Goal: Information Seeking & Learning: Find specific fact

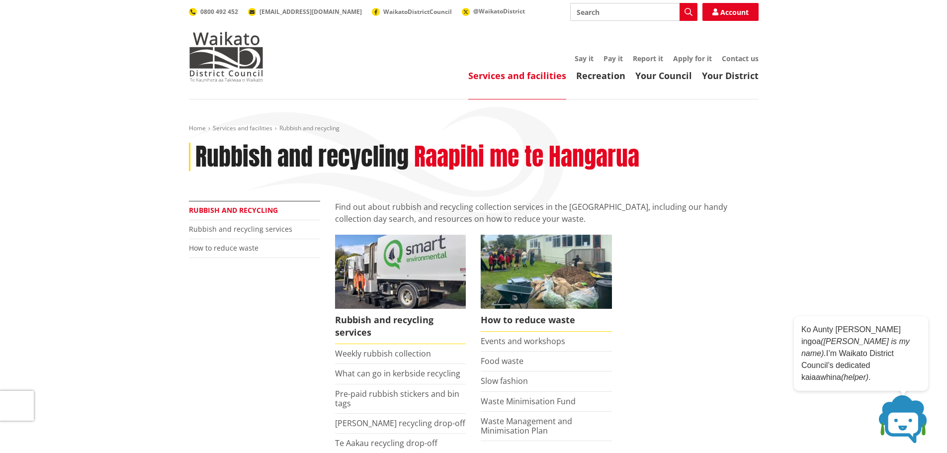
click at [242, 210] on link "Rubbish and recycling" at bounding box center [233, 209] width 89 height 9
click at [250, 230] on link "Rubbish and recycling services" at bounding box center [240, 228] width 103 height 9
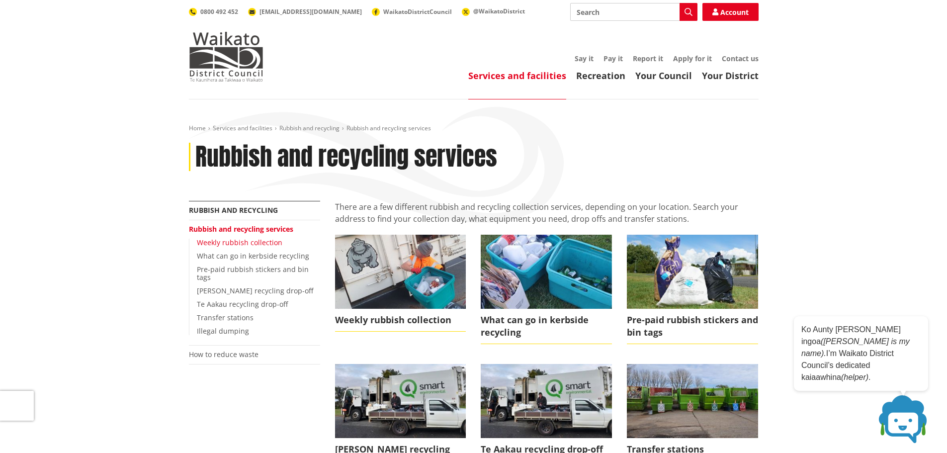
click at [265, 244] on link "Weekly rubbish collection" at bounding box center [240, 242] width 86 height 9
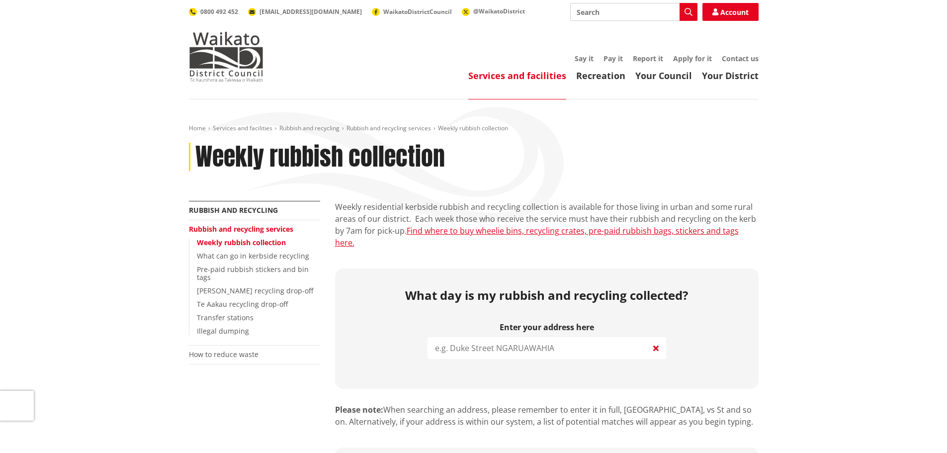
click at [533, 337] on input "search" at bounding box center [547, 348] width 239 height 22
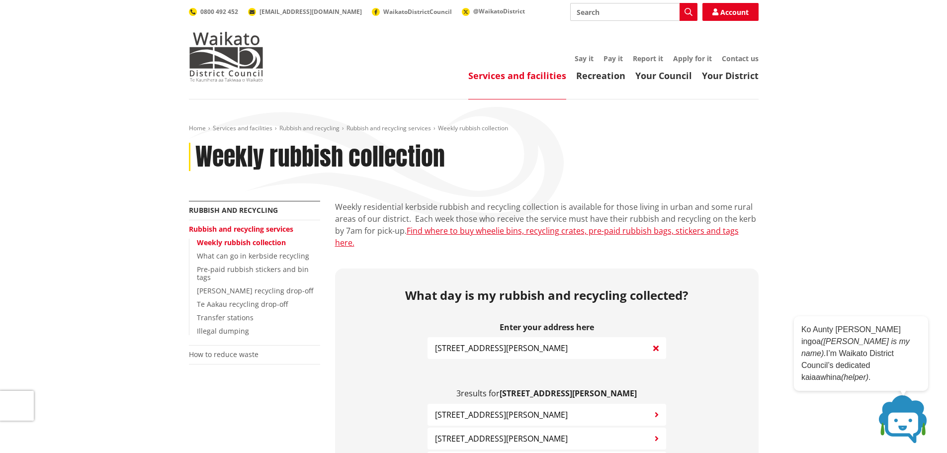
type input "22 george St"
click at [514, 409] on span "22 George Street TUAKAU" at bounding box center [501, 415] width 133 height 12
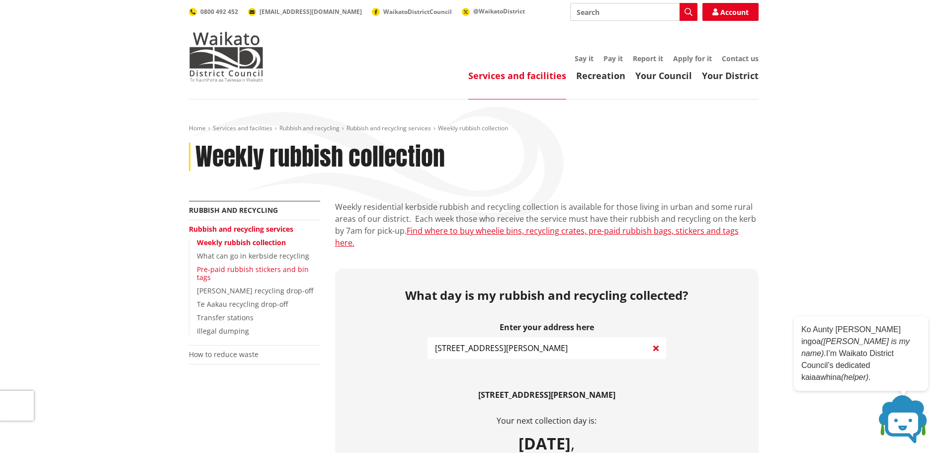
click at [233, 270] on link "Pre-paid rubbish stickers and bin tags" at bounding box center [253, 274] width 112 height 18
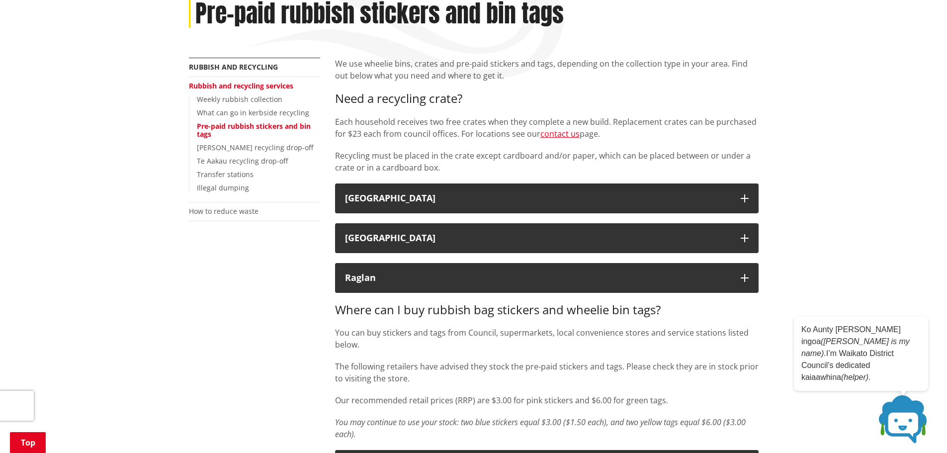
scroll to position [149, 0]
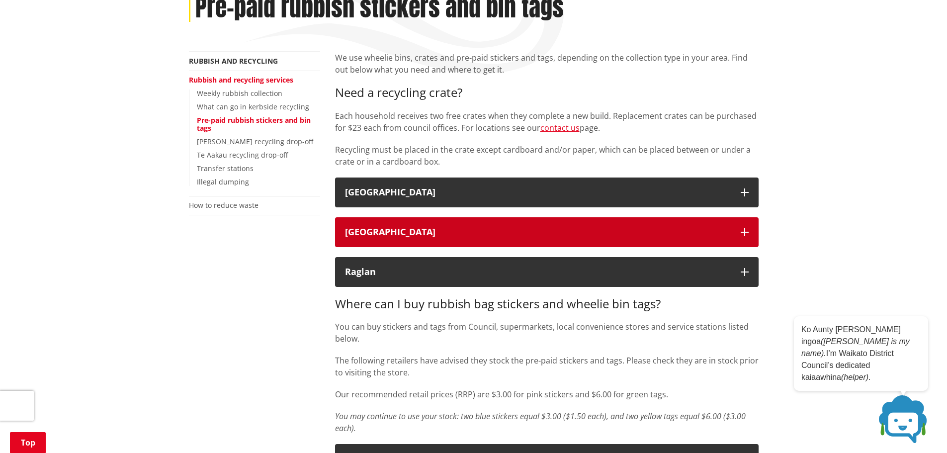
click at [748, 229] on icon "button" at bounding box center [745, 232] width 8 height 8
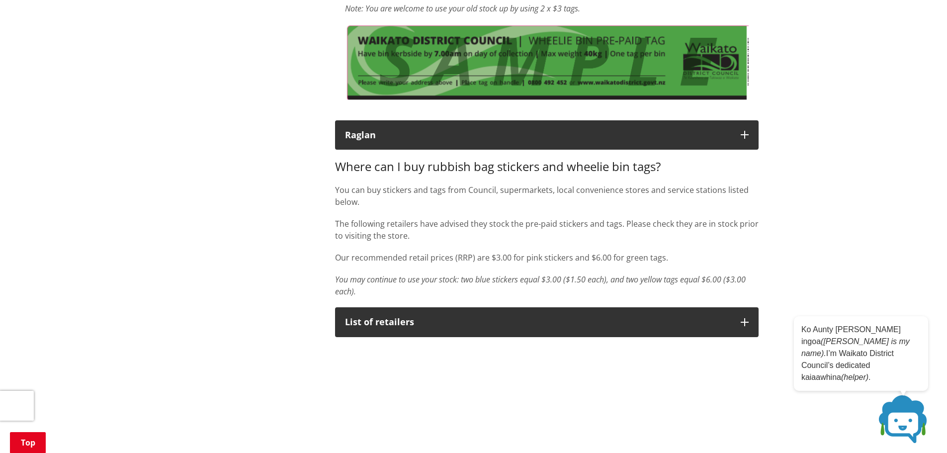
scroll to position [547, 0]
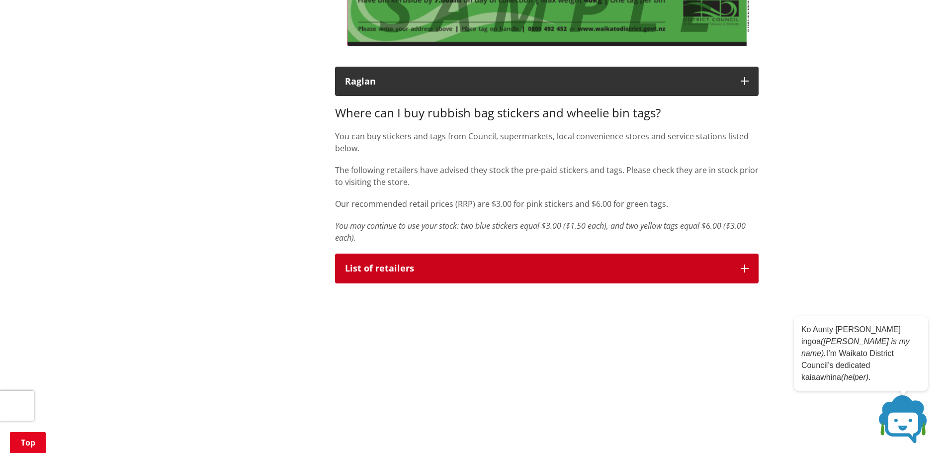
click at [383, 269] on div "List of retailers" at bounding box center [538, 269] width 386 height 10
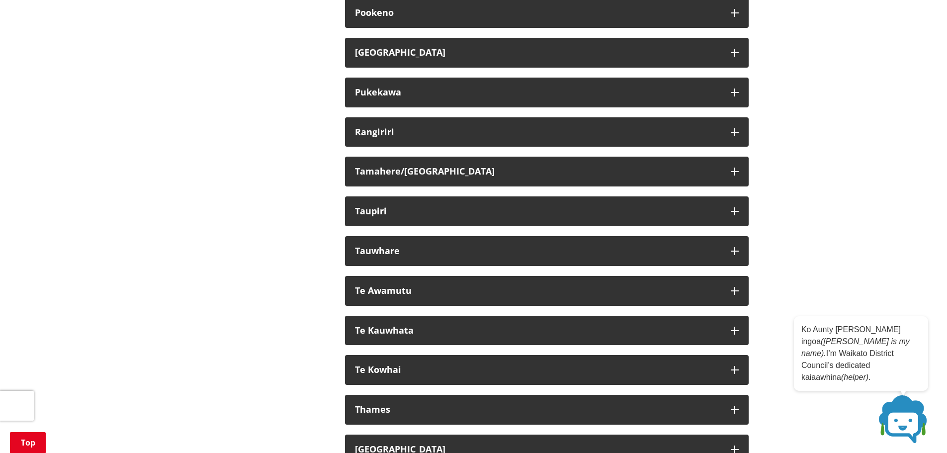
scroll to position [1492, 0]
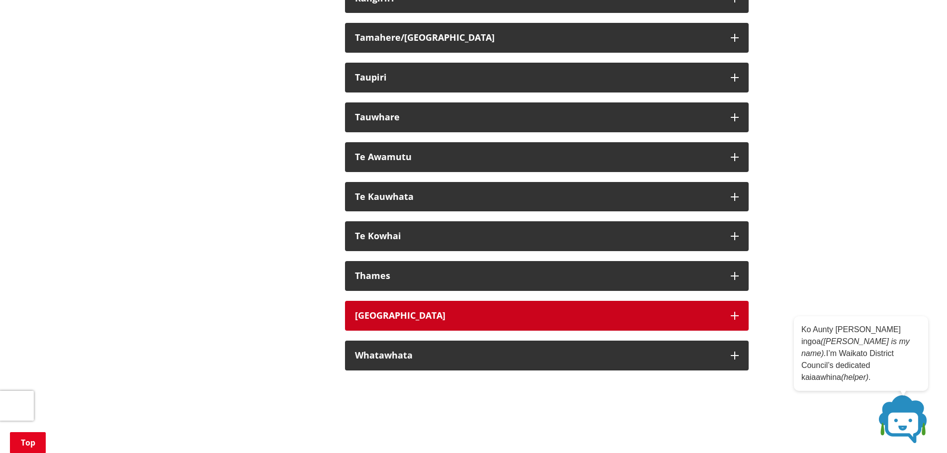
click at [371, 311] on div "Tuakau" at bounding box center [538, 316] width 366 height 10
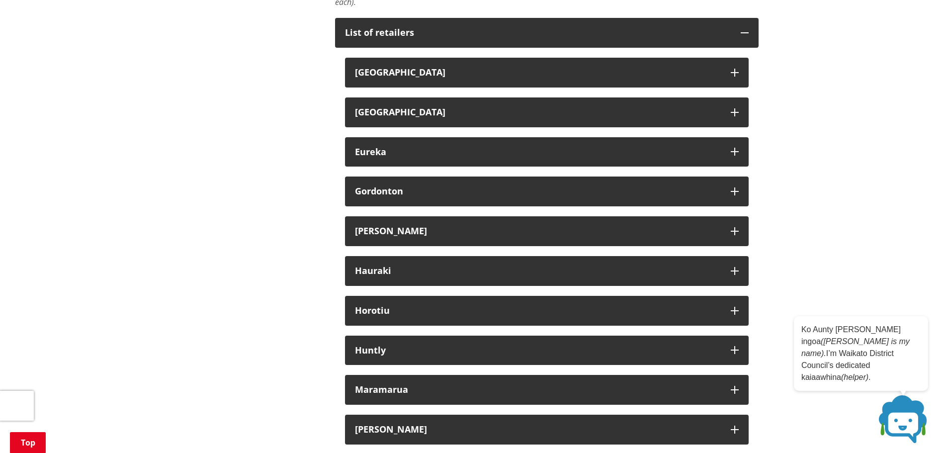
scroll to position [746, 0]
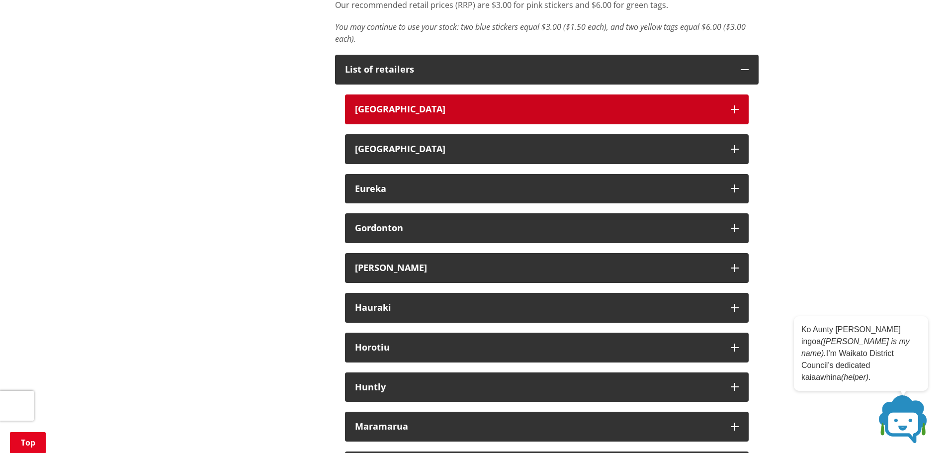
click at [415, 110] on div "Auckland" at bounding box center [538, 109] width 366 height 10
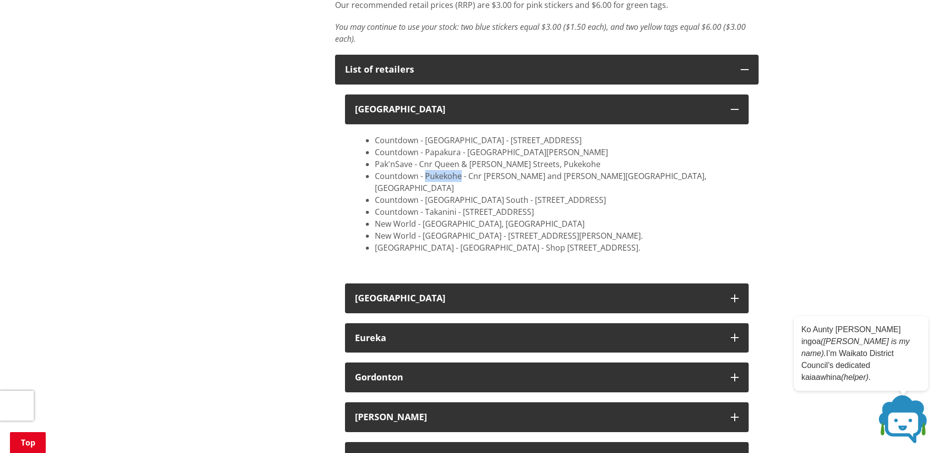
drag, startPoint x: 426, startPoint y: 176, endPoint x: 459, endPoint y: 177, distance: 33.8
click at [459, 177] on li "Countdown - Pukekohe - Cnr Tobin and Seddon Street, Pukekohe" at bounding box center [557, 182] width 364 height 24
click at [705, 230] on li "New World - Waiuku - 49 Bowen Street, Waiuku." at bounding box center [557, 236] width 364 height 12
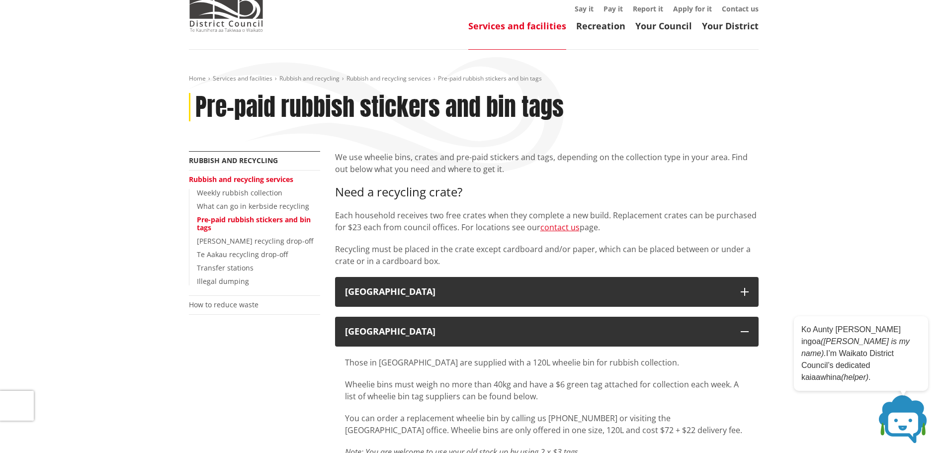
scroll to position [0, 0]
